Goal: Task Accomplishment & Management: Complete application form

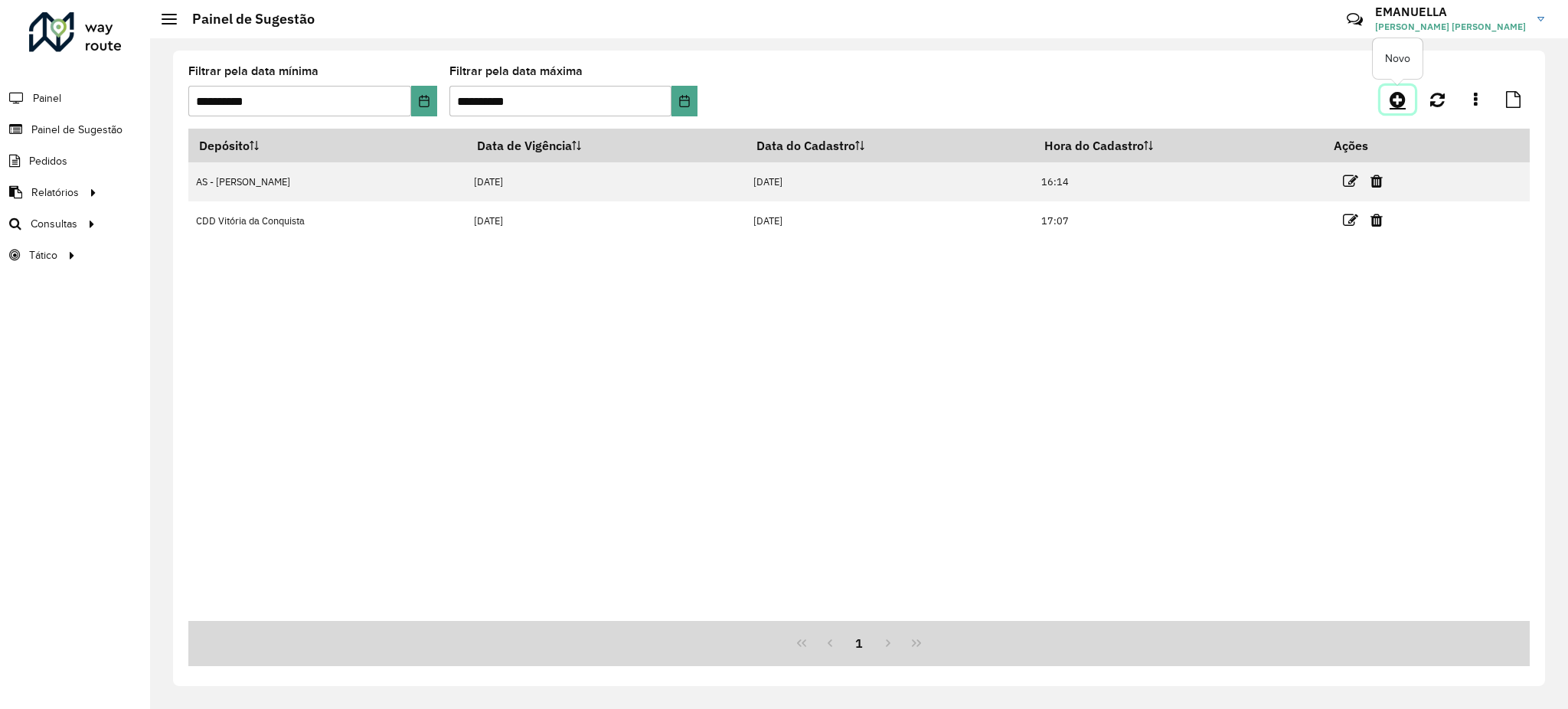
click at [1393, 94] on icon at bounding box center [1397, 99] width 16 height 18
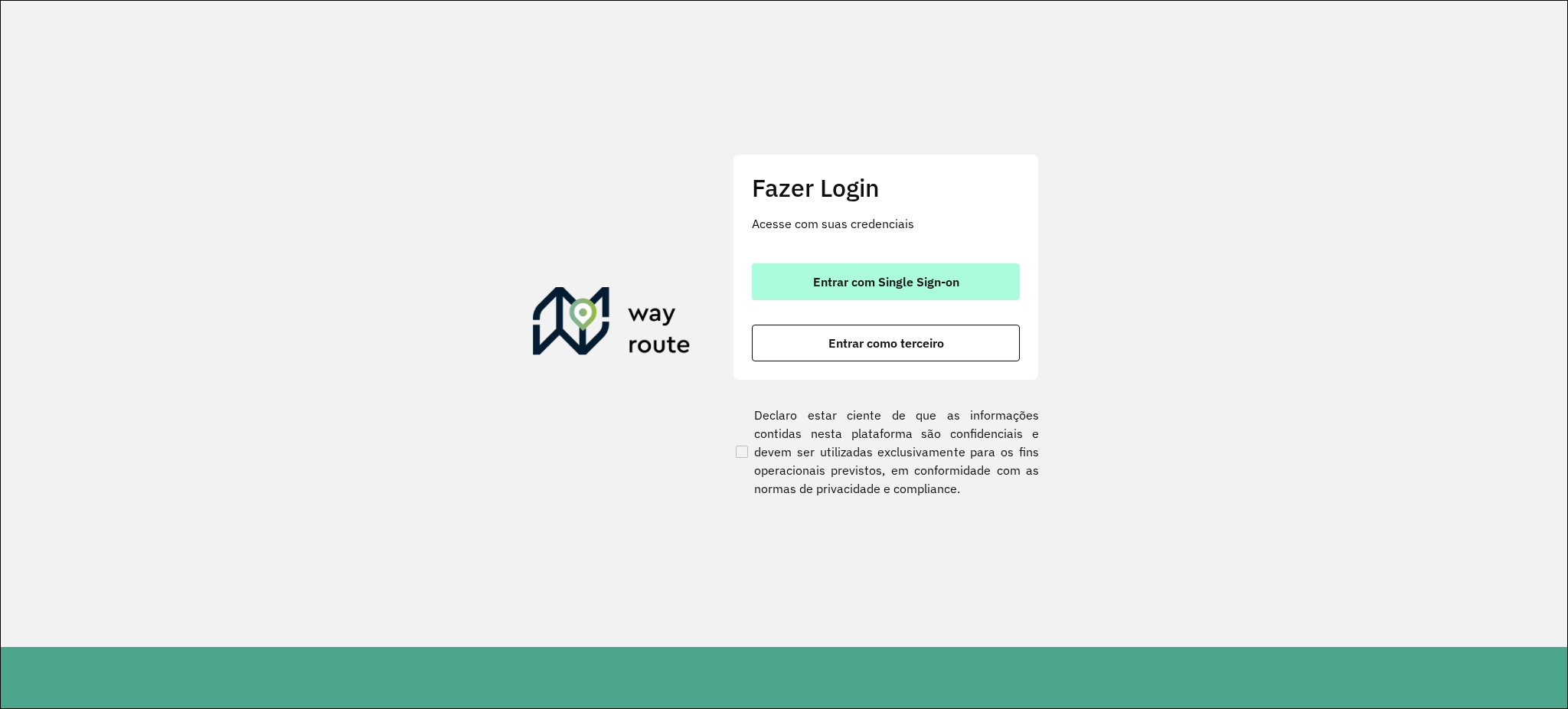
click at [980, 285] on button "Entrar com Single Sign-on" at bounding box center [886, 282] width 268 height 37
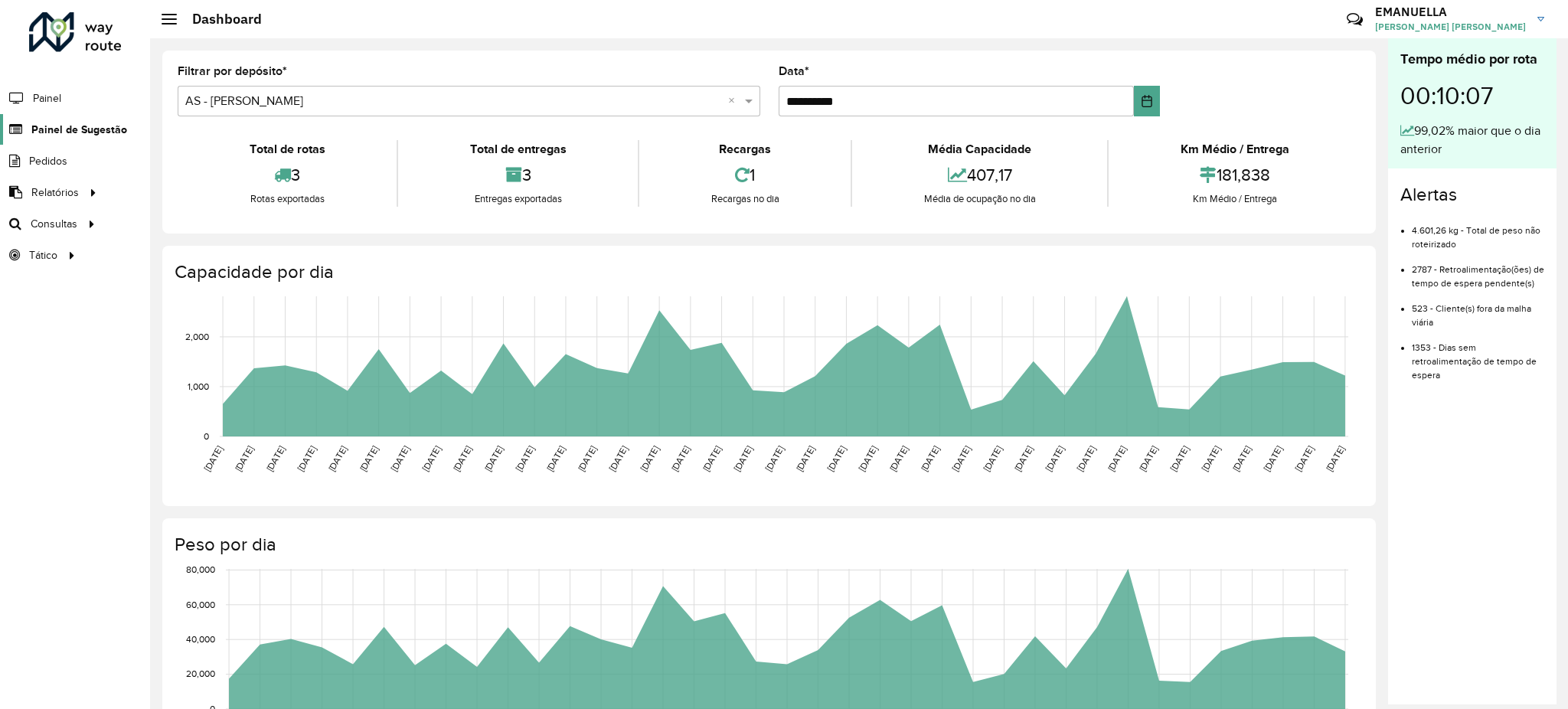
click at [105, 137] on span "Painel de Sugestão" at bounding box center [79, 130] width 95 height 16
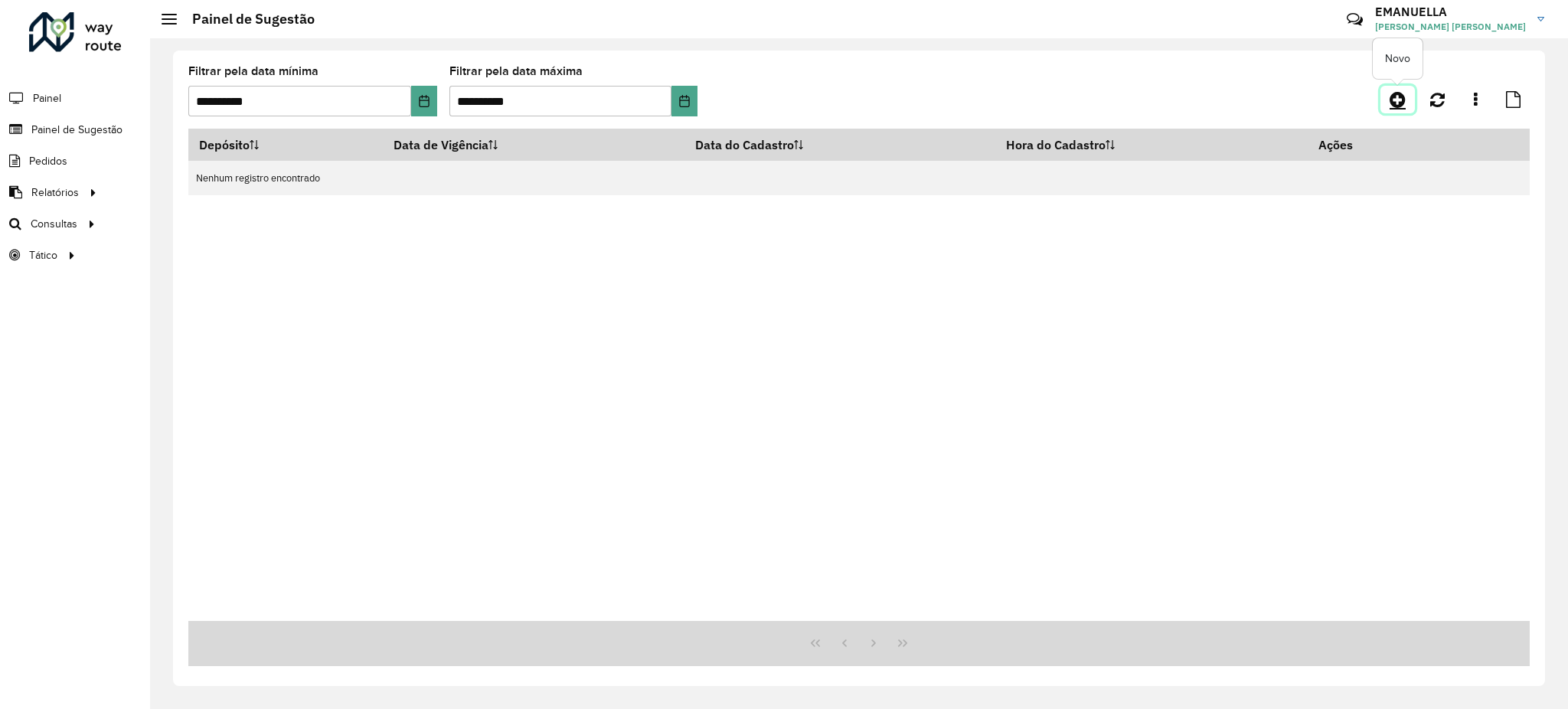
click at [1395, 97] on icon at bounding box center [1397, 99] width 16 height 18
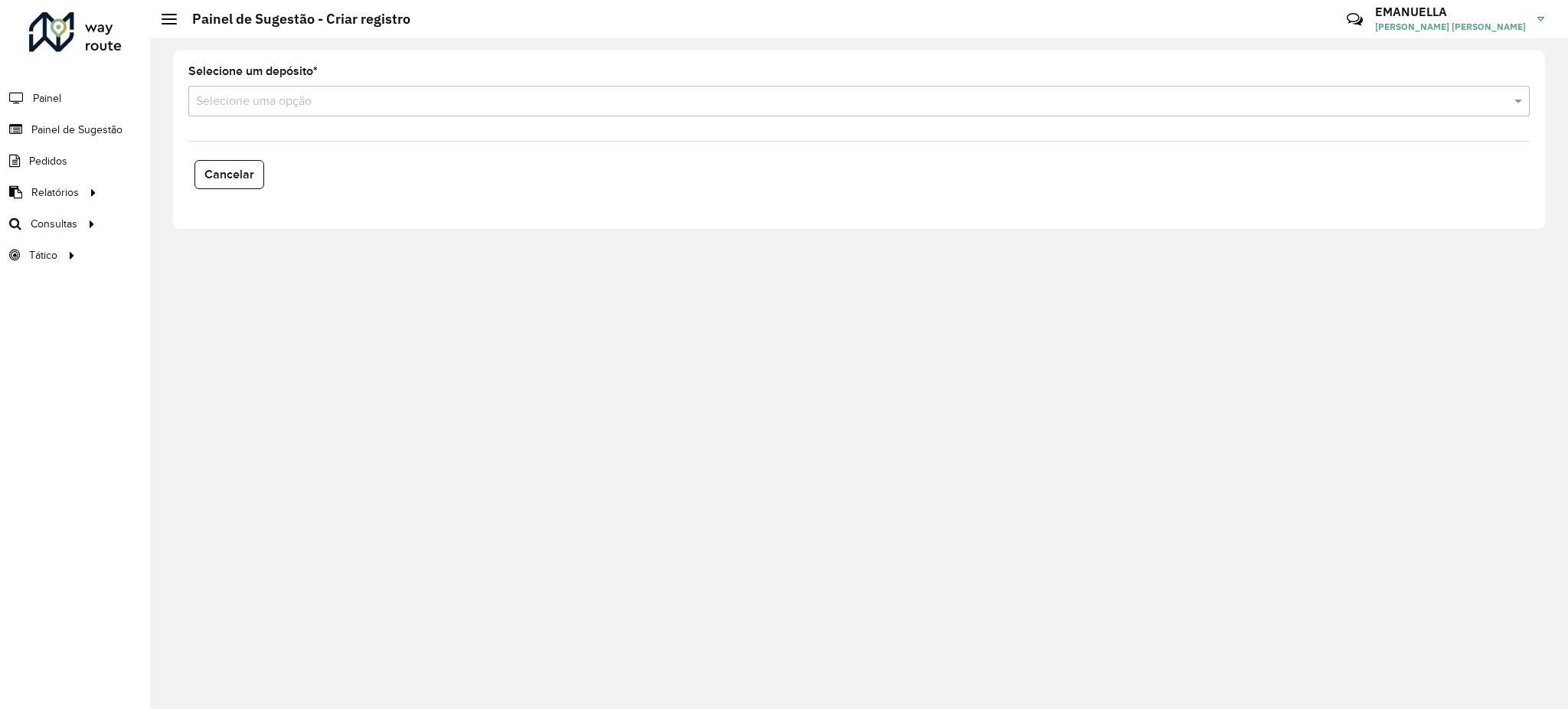
click at [357, 107] on input "text" at bounding box center [844, 102] width 1296 height 18
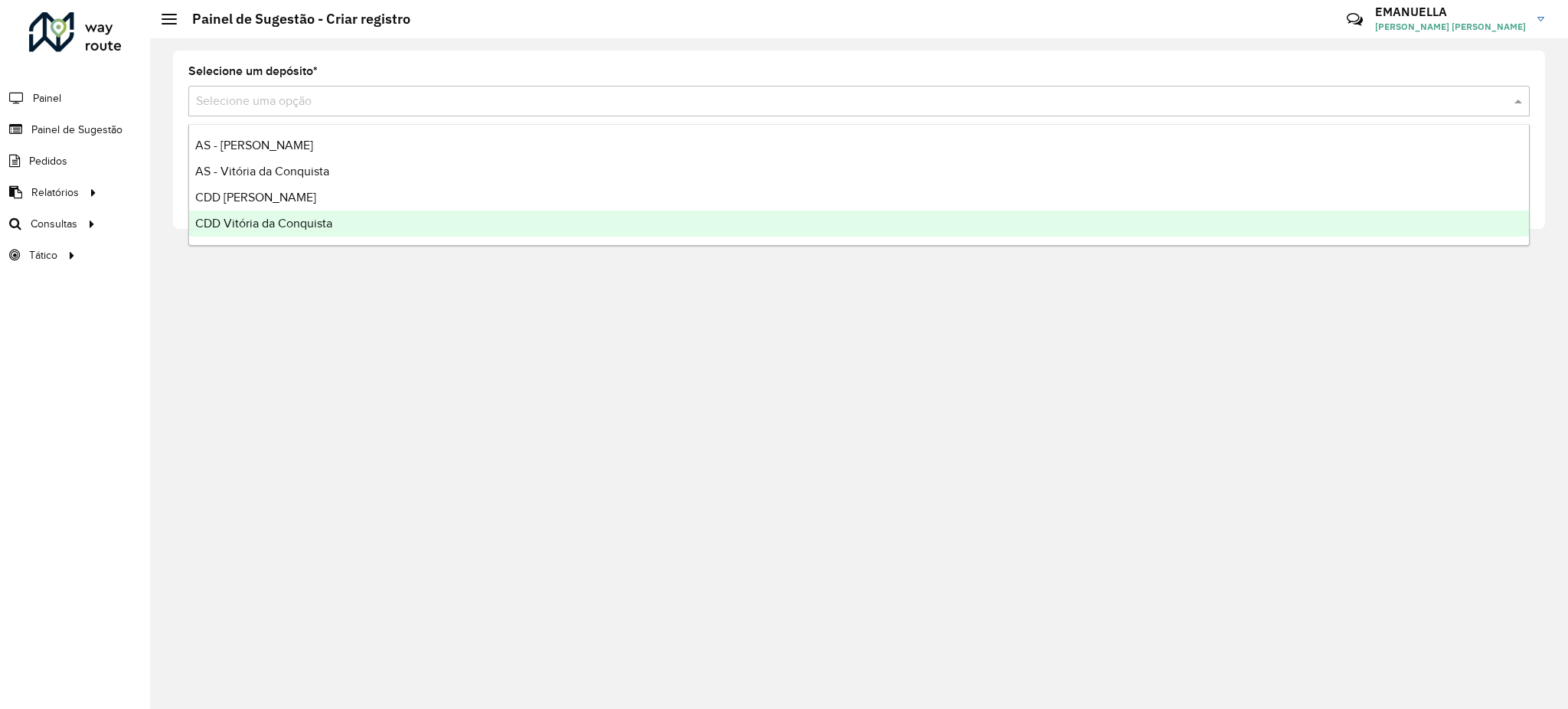
click at [285, 218] on span "CDD Vitória da Conquista" at bounding box center [264, 223] width 137 height 13
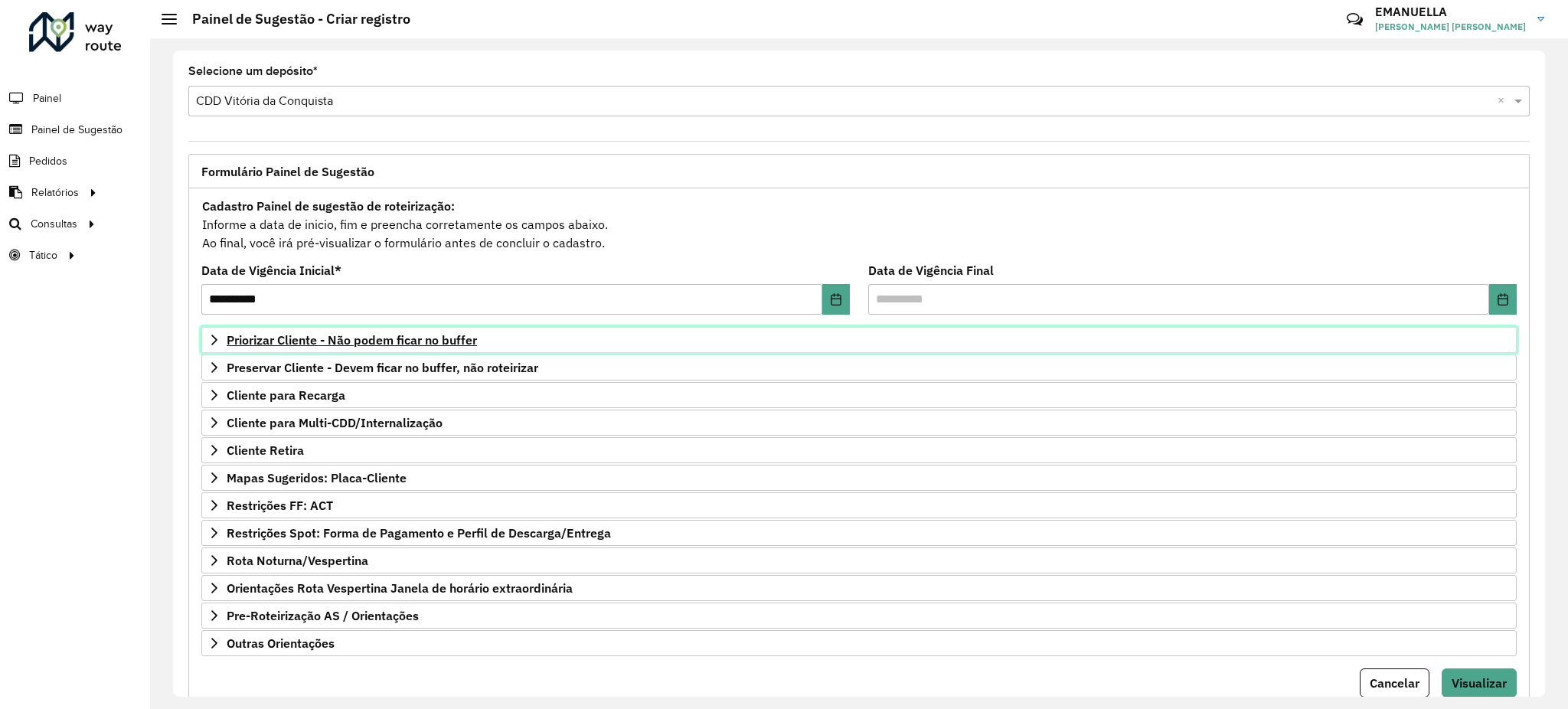
click at [350, 346] on span "Priorizar Cliente - Não podem ficar no buffer" at bounding box center [352, 340] width 251 height 12
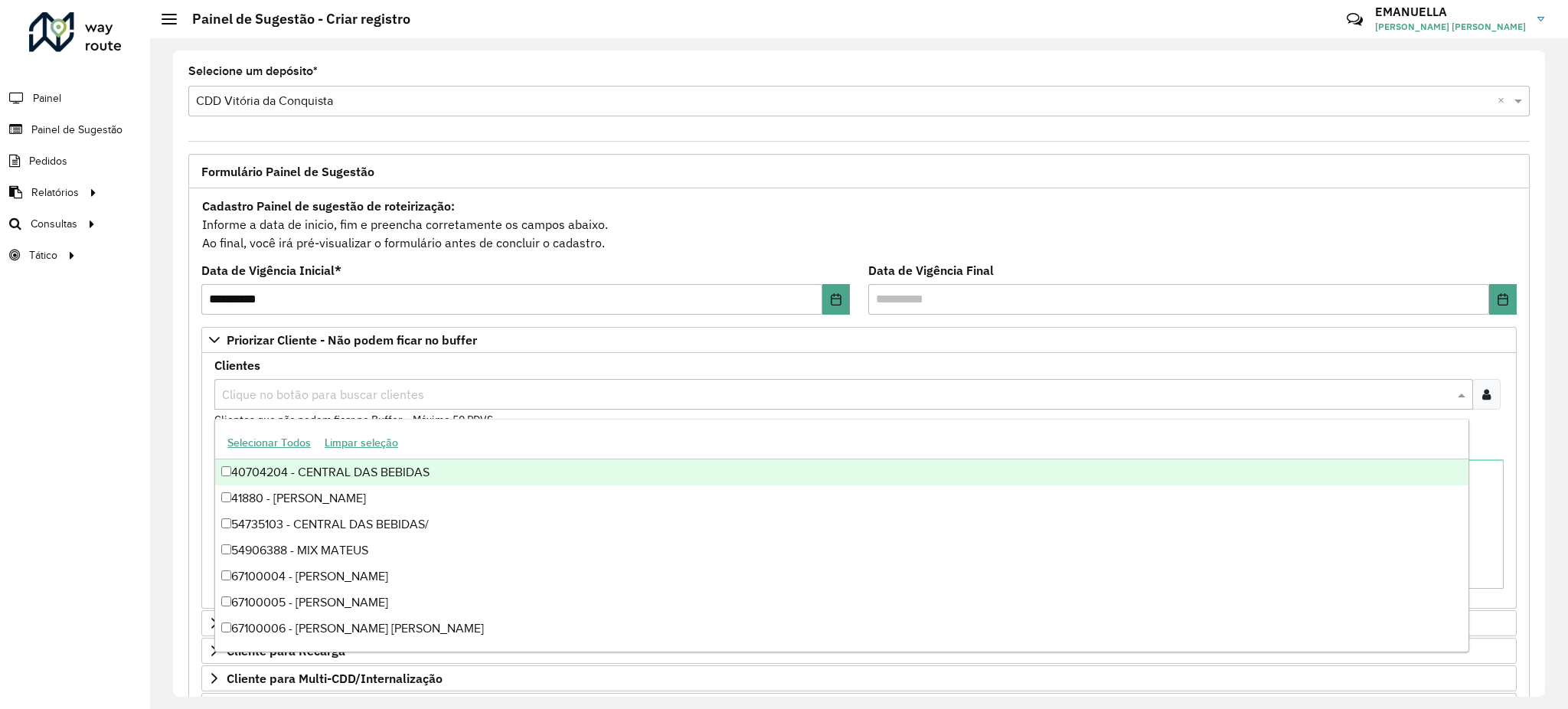
click at [322, 390] on input "text" at bounding box center [836, 394] width 1236 height 18
click at [285, 396] on input "text" at bounding box center [836, 394] width 1236 height 18
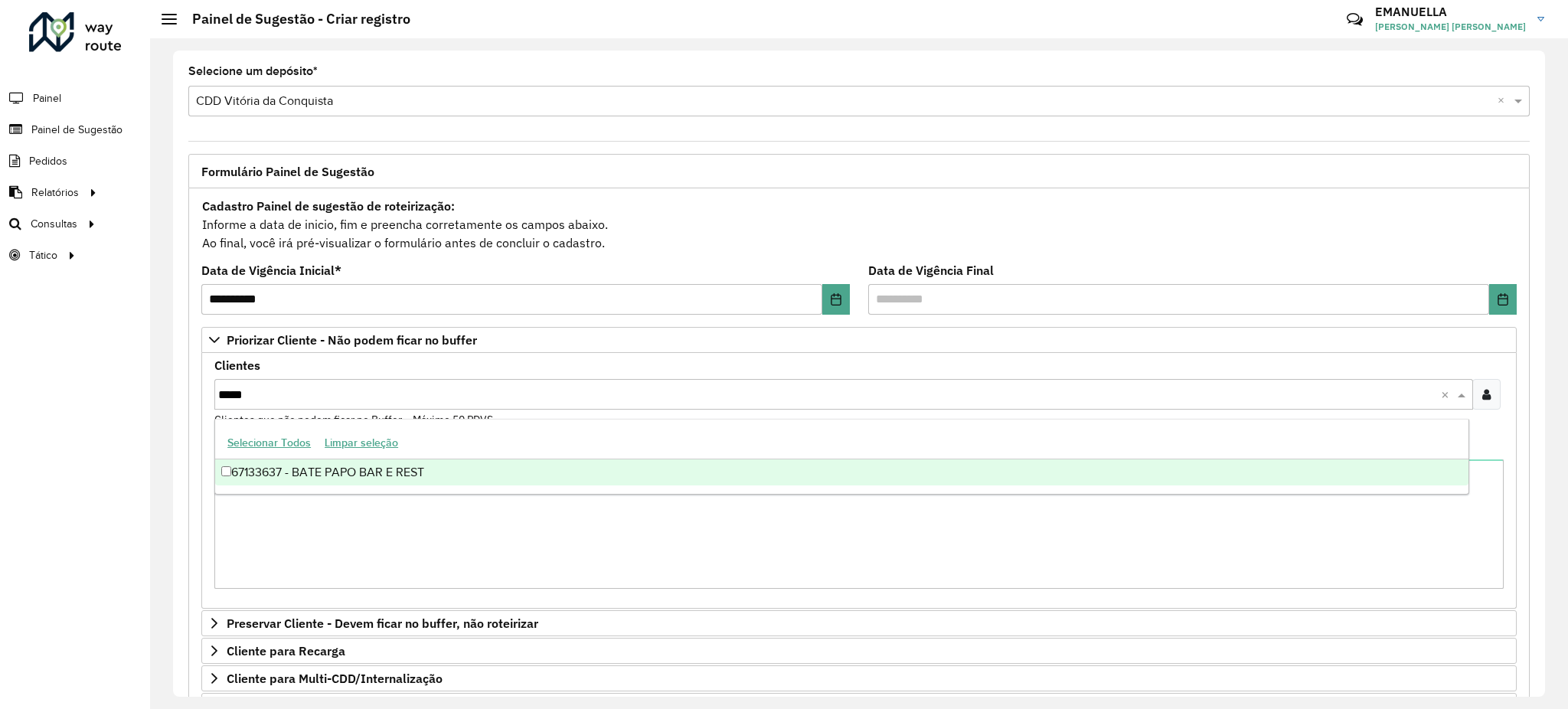
type input "*****"
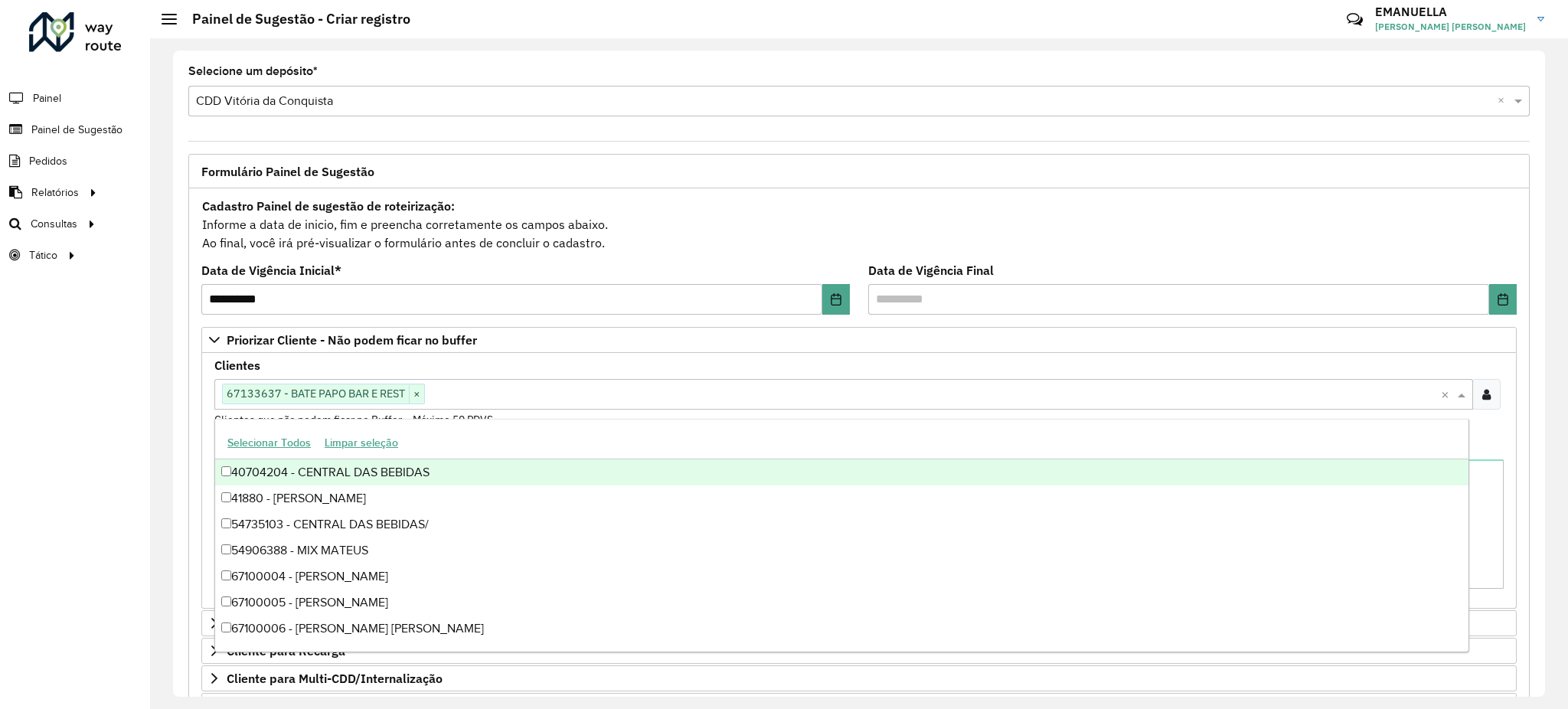
click at [208, 411] on formly-field "Clientes Clique no botão para buscar clientes 67133637 - BATE PAPO BAR E REST ×…" at bounding box center [858, 401] width 1308 height 81
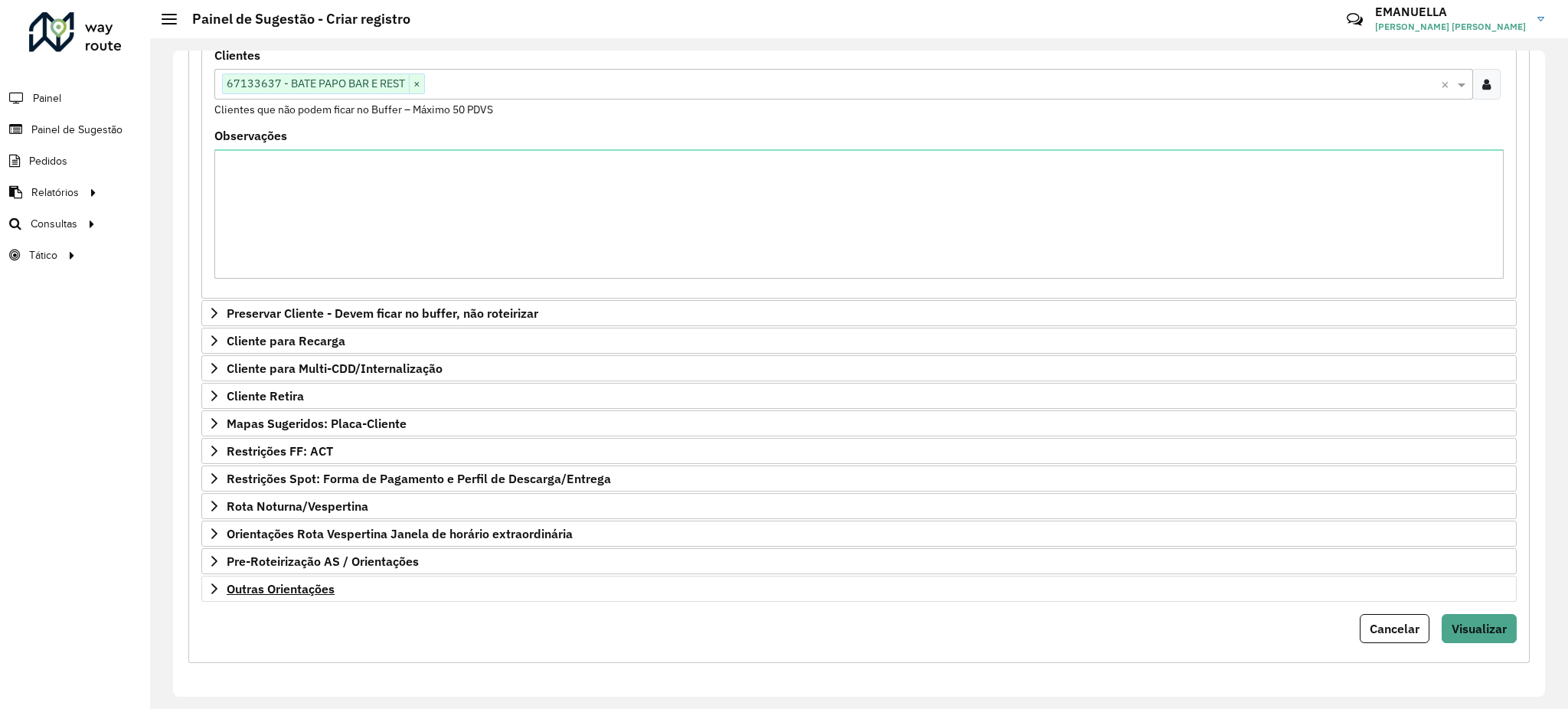
scroll to position [313, 0]
click at [1443, 629] on button "Visualizar" at bounding box center [1480, 628] width 75 height 29
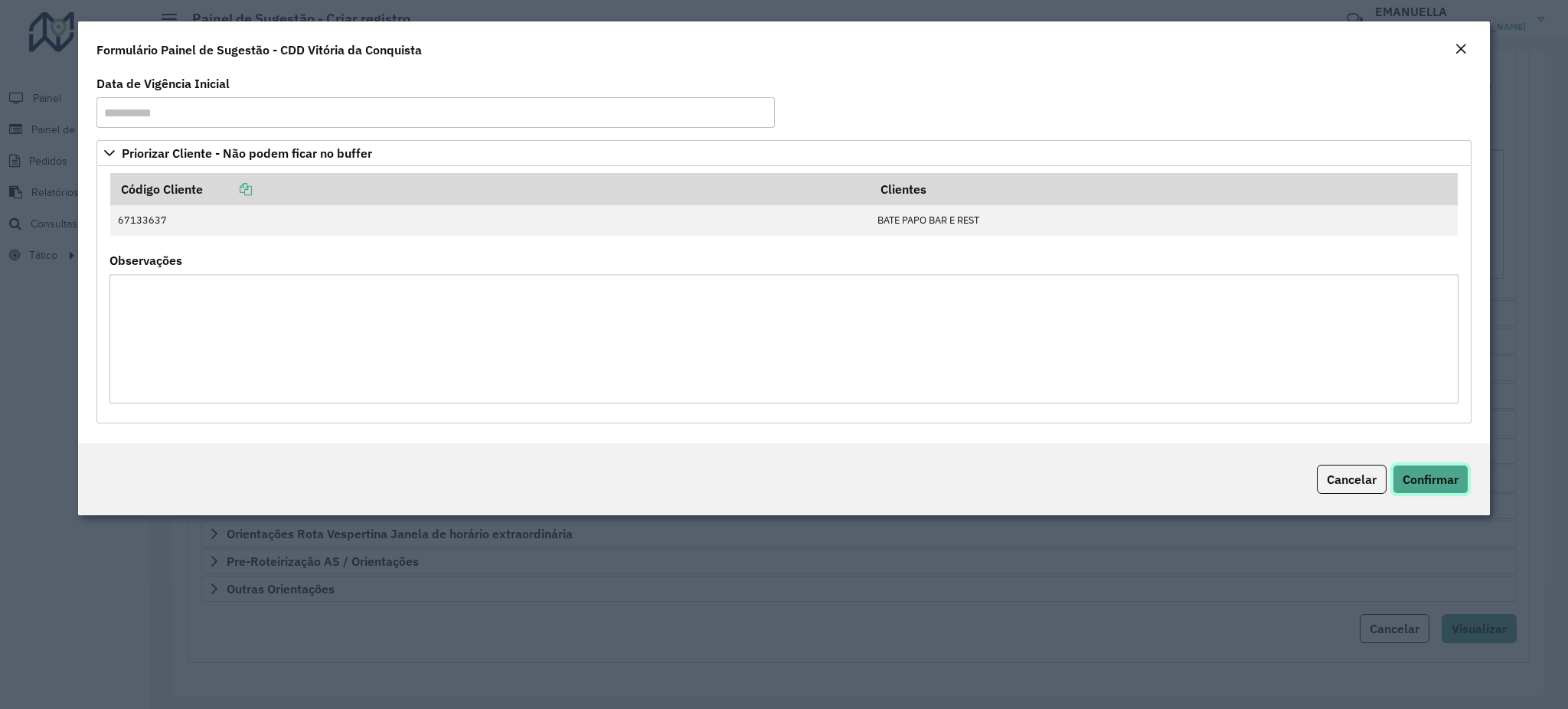
click at [1430, 489] on button "Confirmar" at bounding box center [1430, 479] width 76 height 29
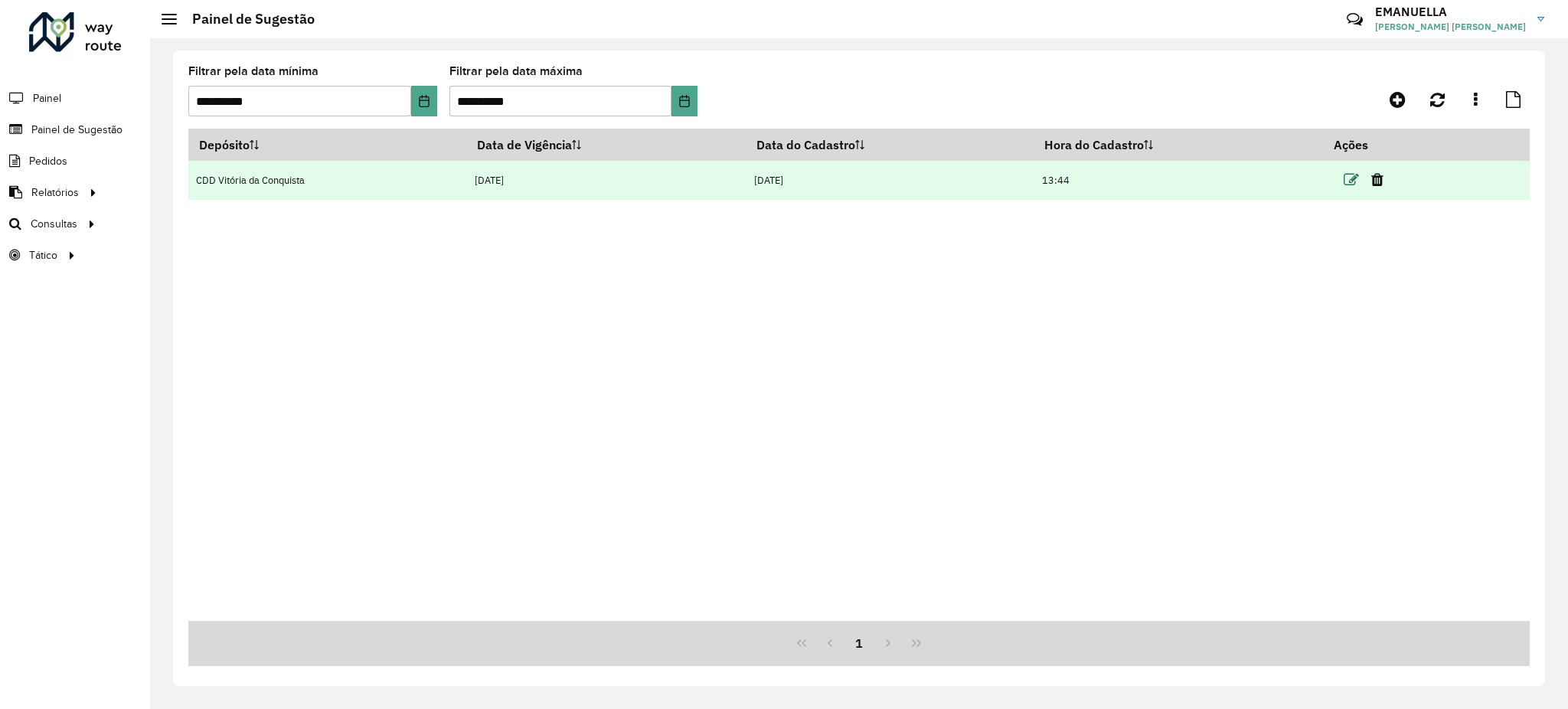
click at [1351, 182] on icon at bounding box center [1351, 180] width 15 height 15
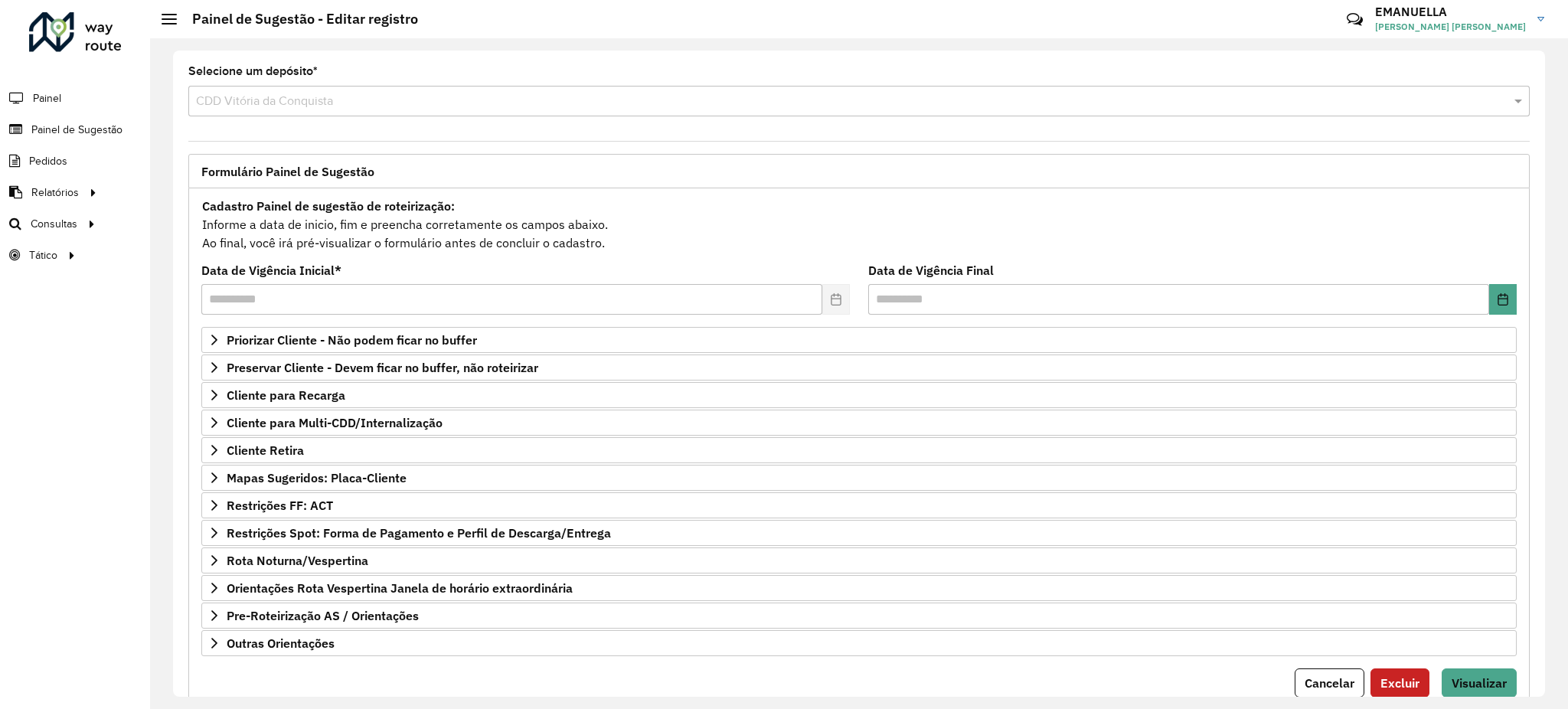
click at [1465, 670] on hb-button "Visualizar" at bounding box center [1480, 683] width 75 height 29
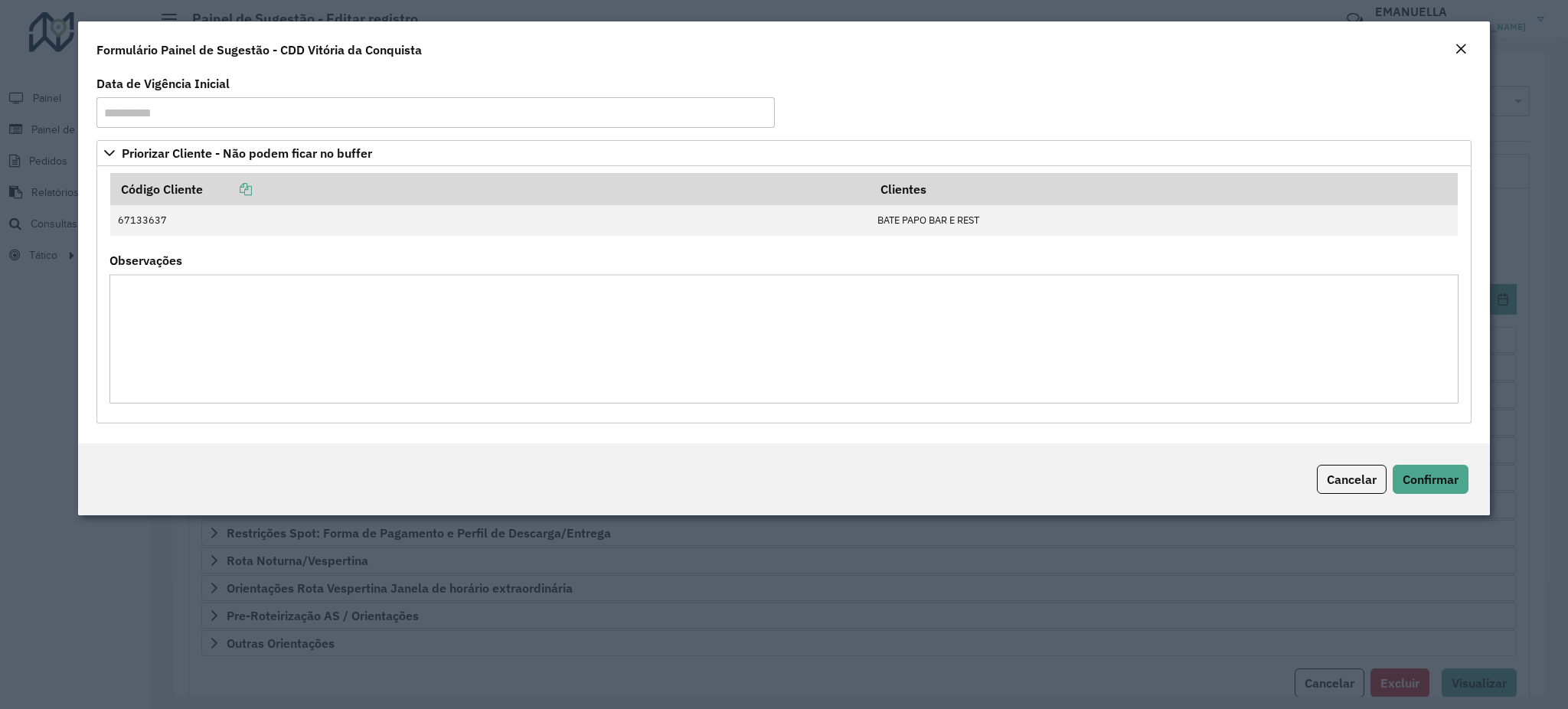
click at [1456, 43] on em "Close" at bounding box center [1461, 49] width 12 height 12
